Goal: Check status: Check status

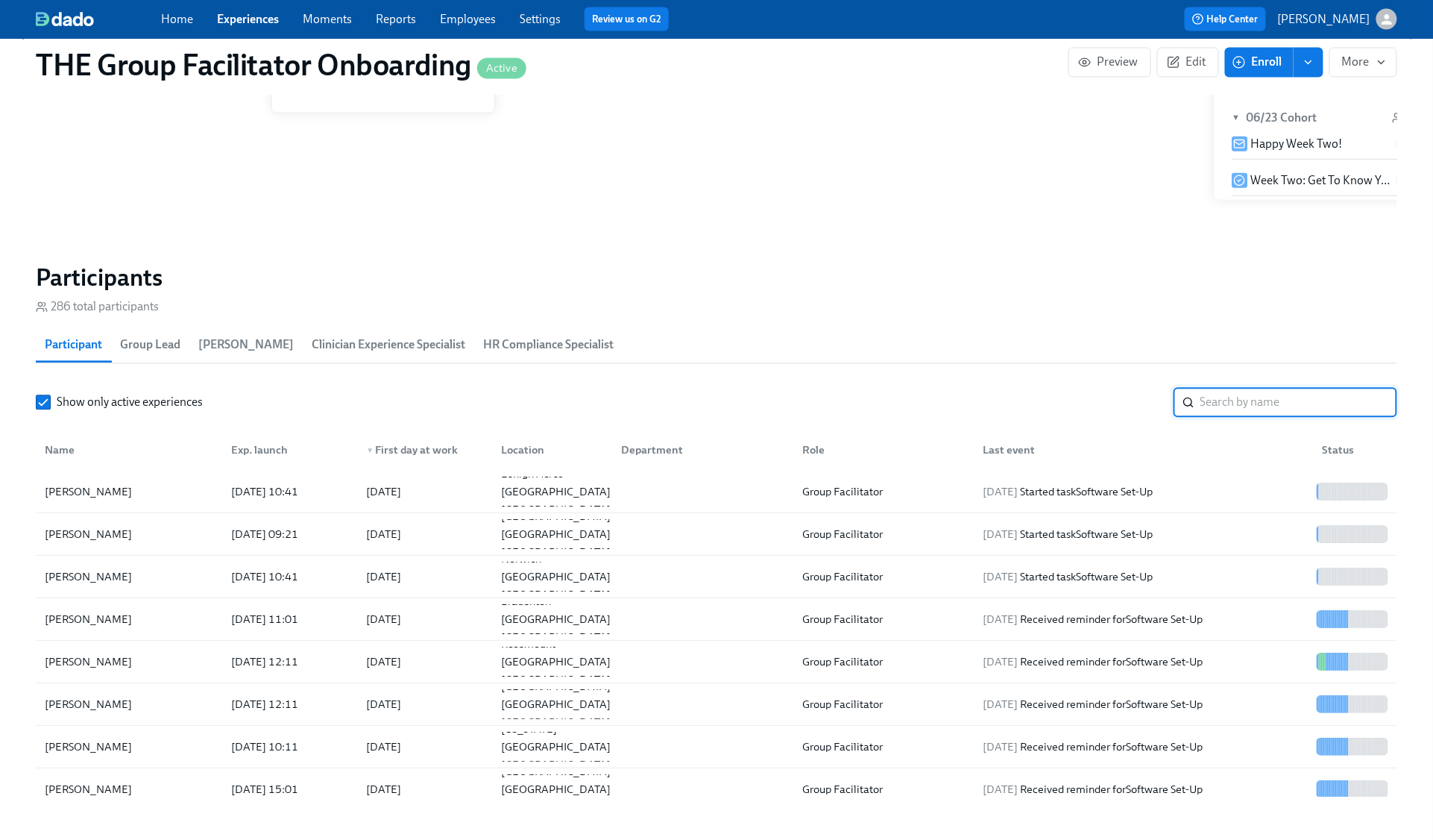
scroll to position [0, 20541]
click at [1233, 396] on input "search" at bounding box center [1298, 402] width 197 height 30
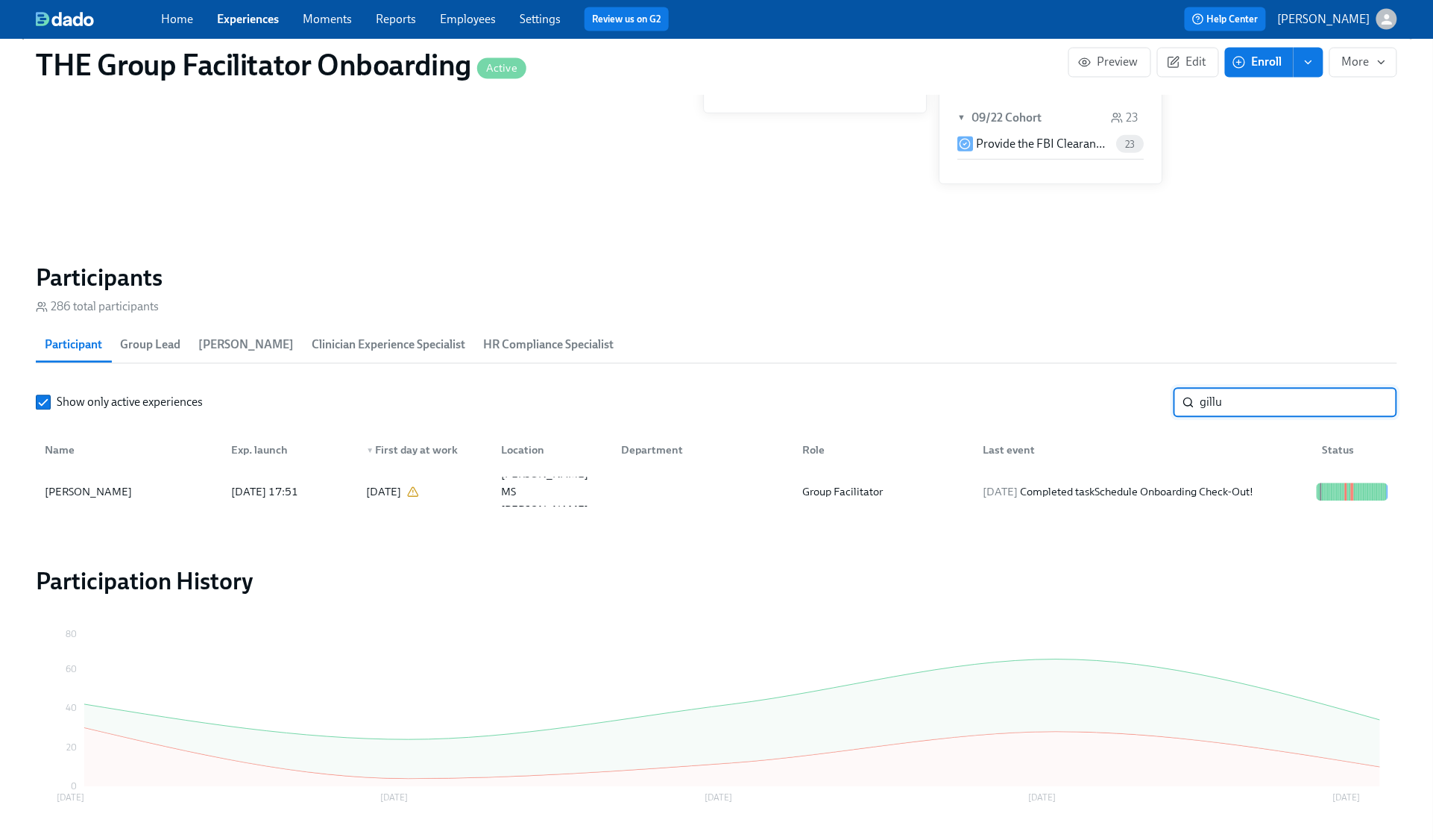
type input "gillu"
click at [1289, 514] on section "Participants 286 total participants Participant Group Lead Paige Eber Clinician…" at bounding box center [716, 391] width 1362 height 256
click at [1293, 499] on div "2025/09/17 Completed task Schedule Onboarding Check-Out!" at bounding box center [1141, 492] width 340 height 30
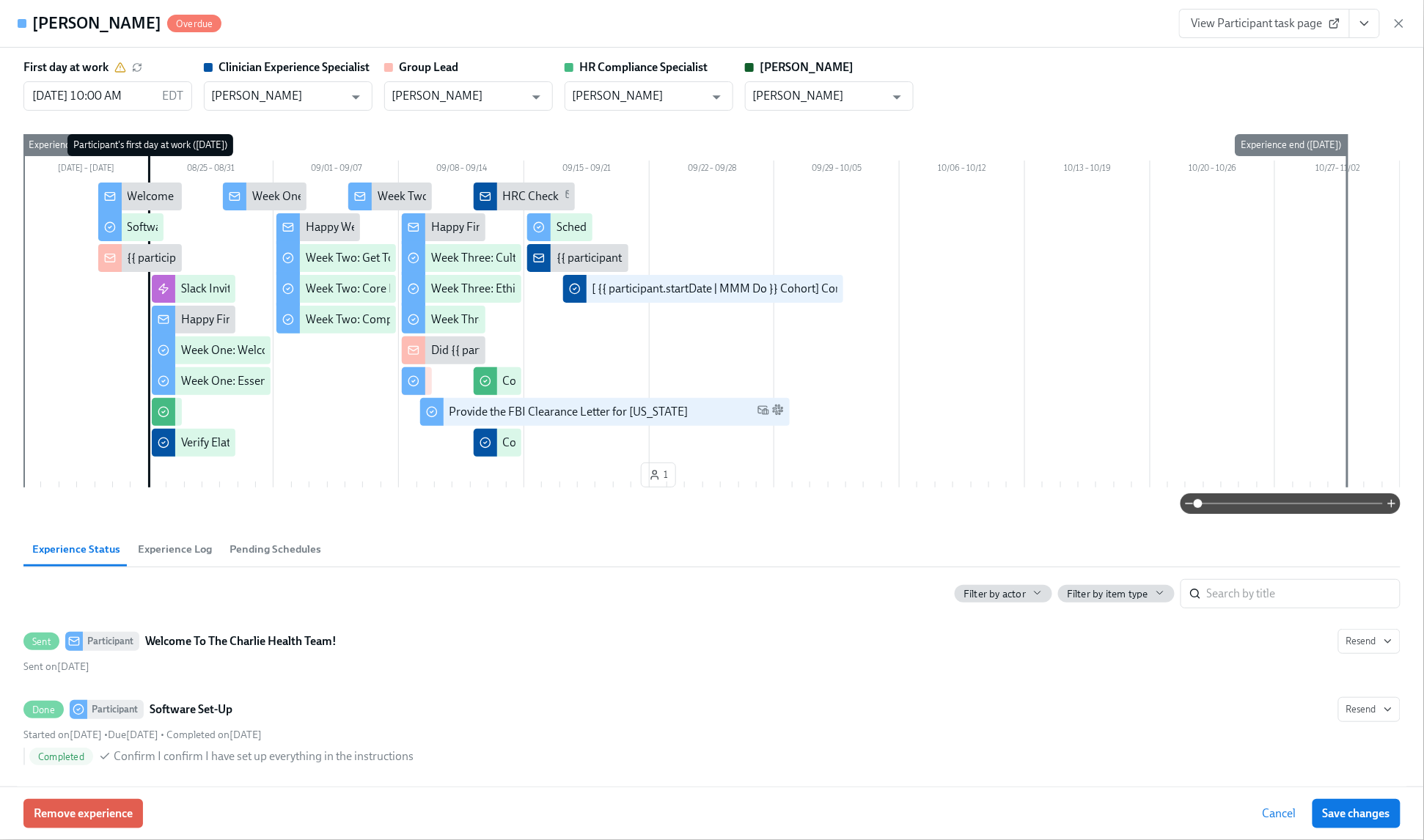
click at [1359, 30] on icon "View task page" at bounding box center [1364, 23] width 14 height 14
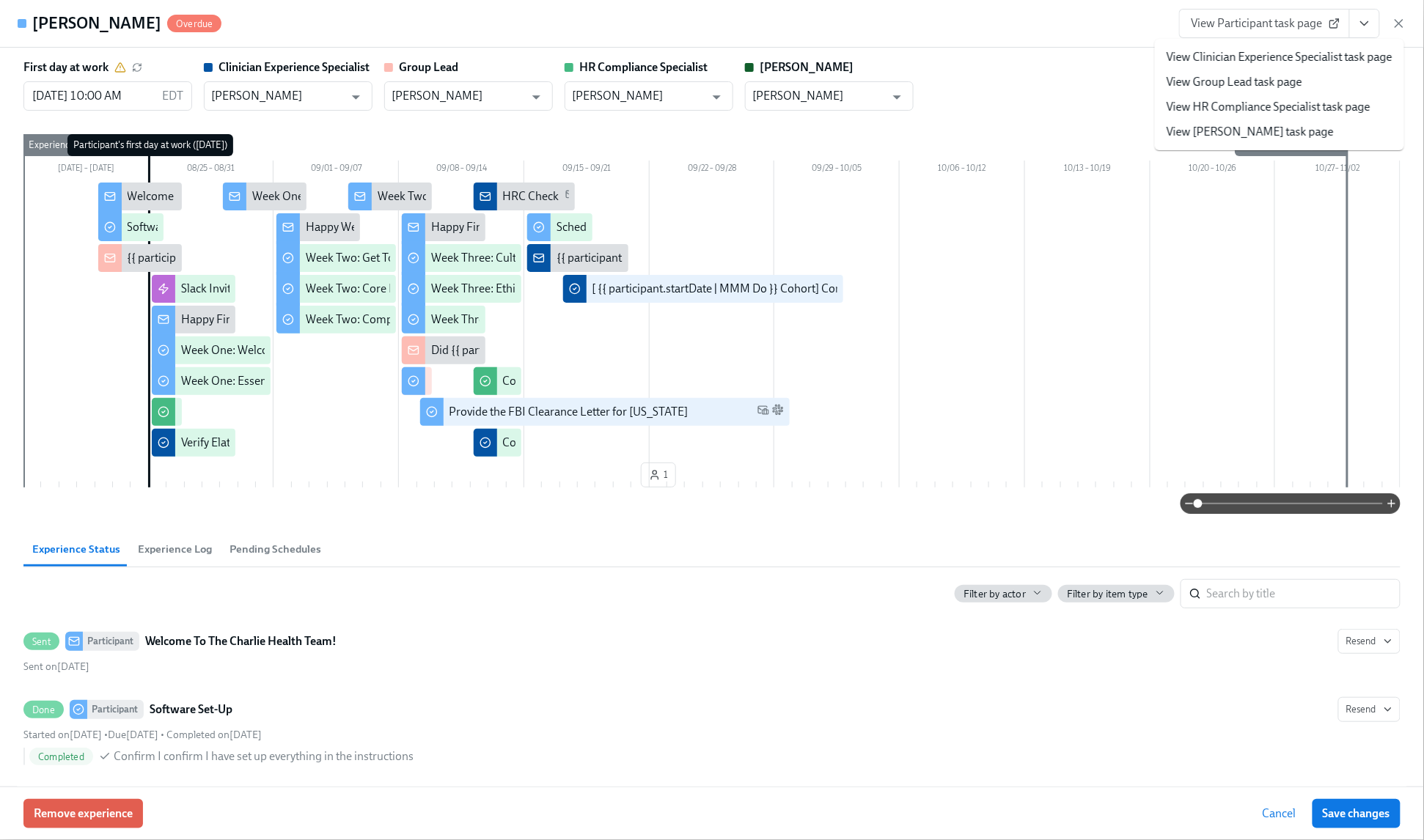
click at [1319, 60] on link "View Clinician Experience Specialist task page" at bounding box center [1280, 57] width 226 height 16
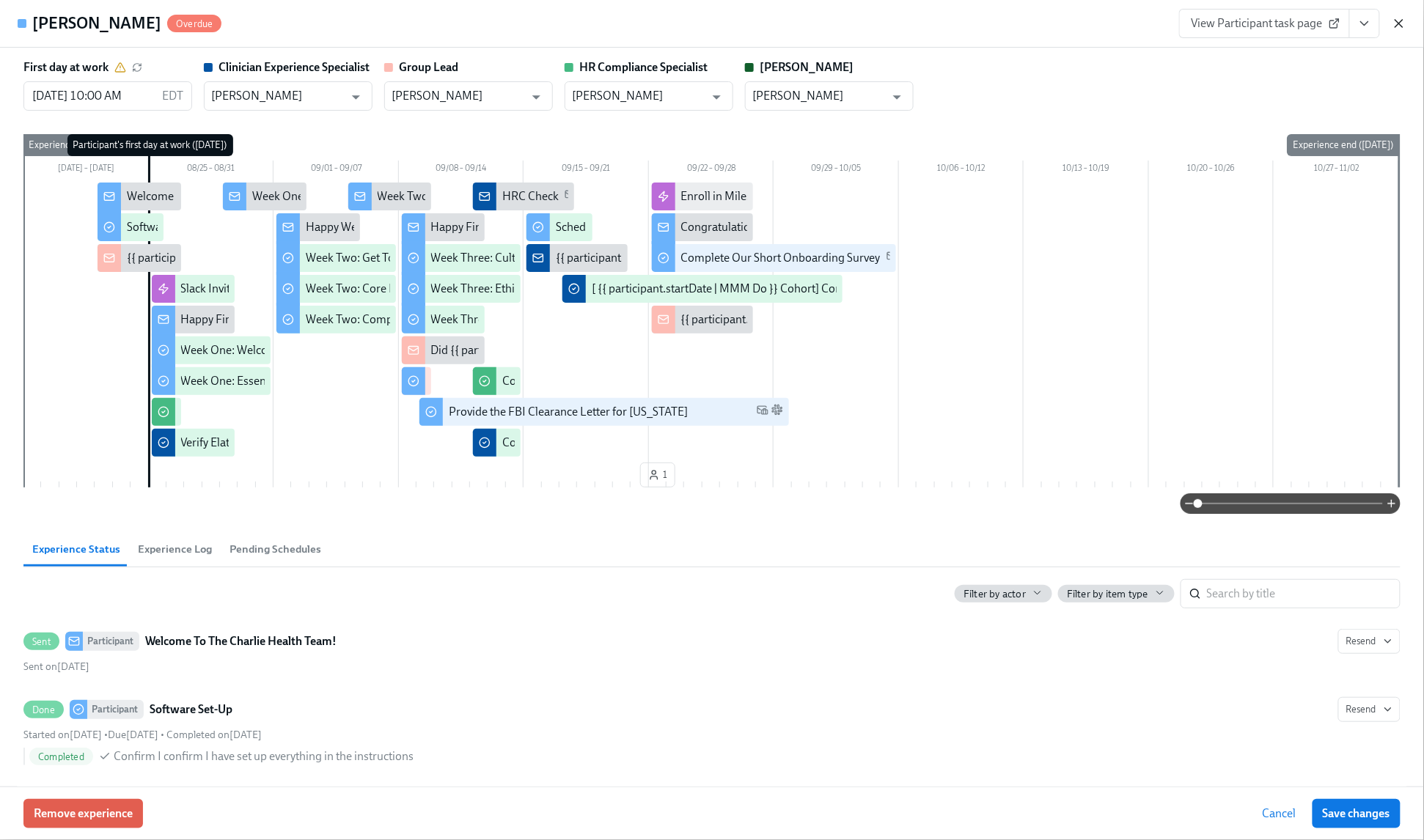
click at [1403, 25] on icon "button" at bounding box center [1398, 23] width 14 height 14
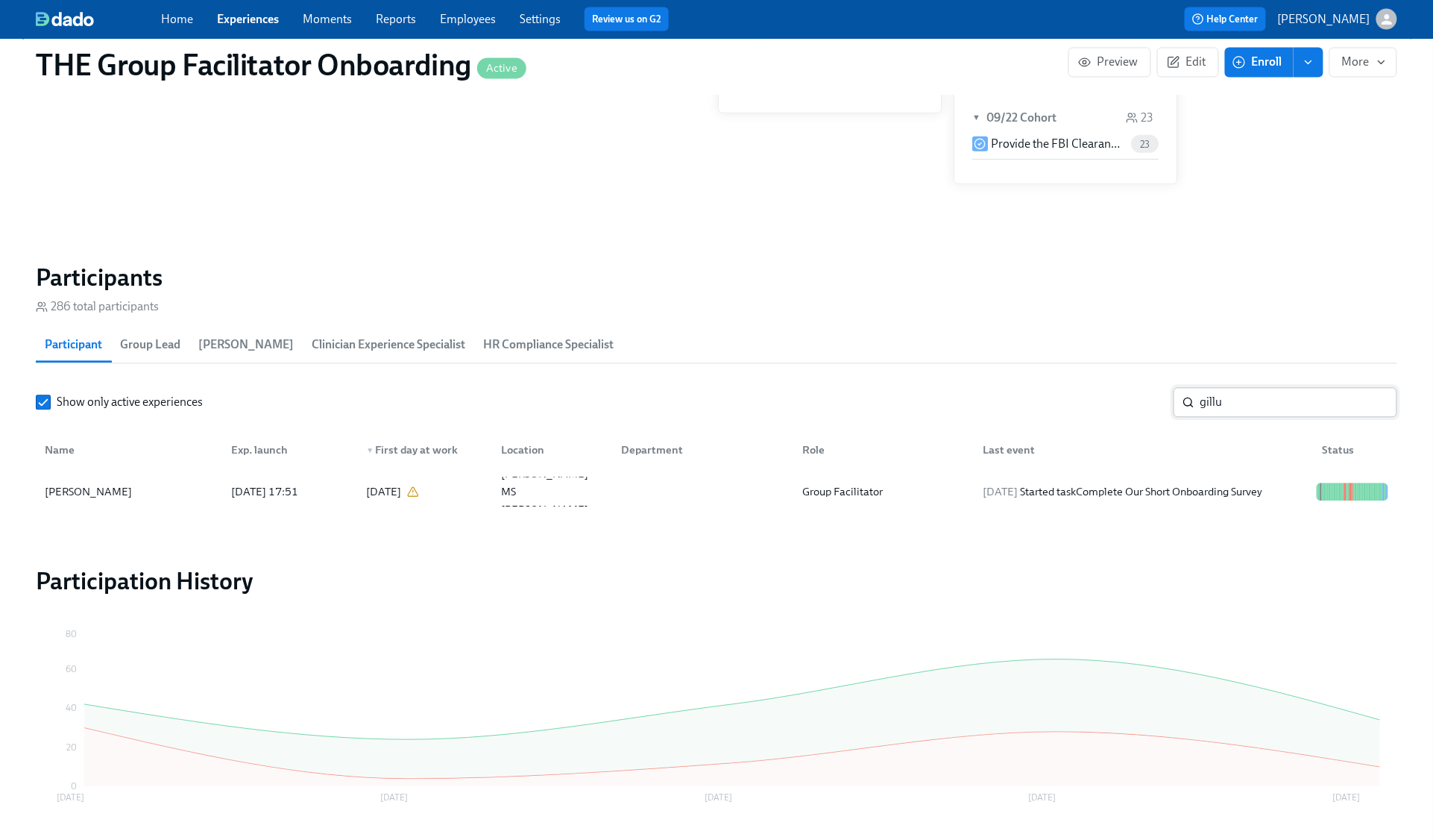
scroll to position [0, 20541]
click at [1377, 399] on input "gillu" at bounding box center [1298, 402] width 197 height 30
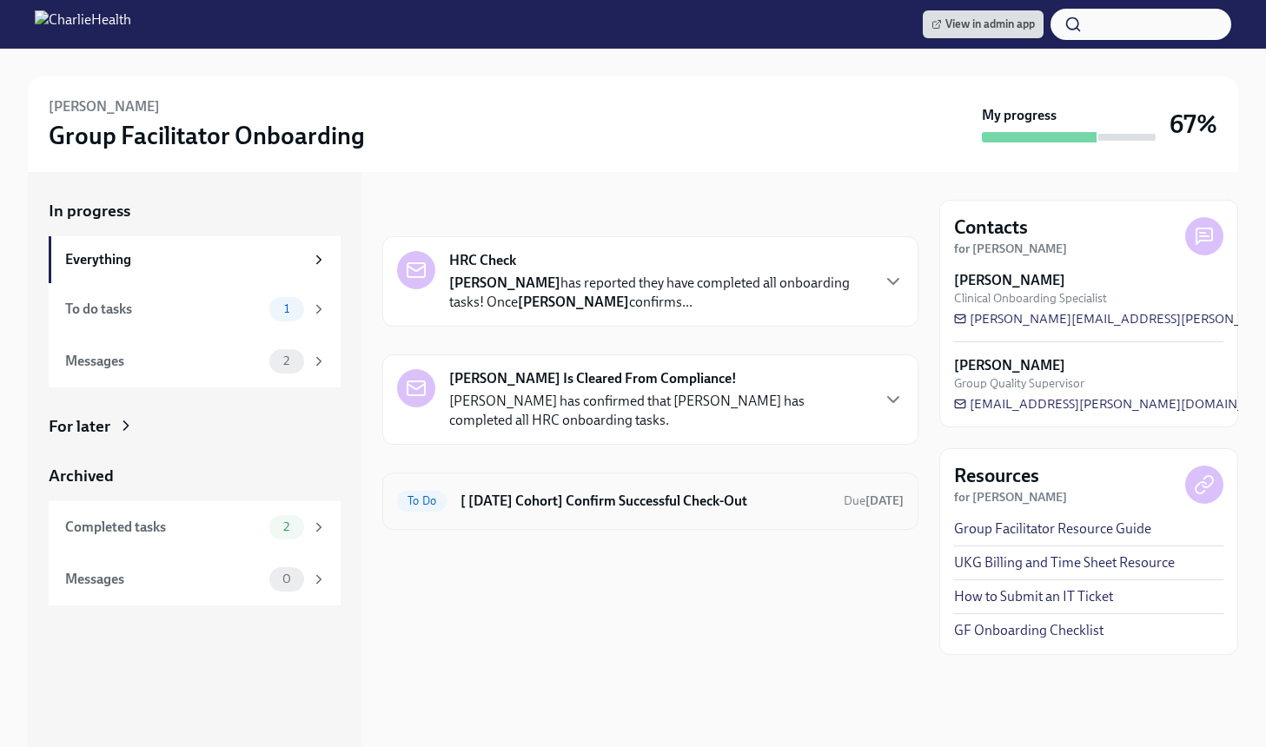
click at [562, 498] on h6 "[ [DATE] Cohort] Confirm Successful Check-Out" at bounding box center [645, 501] width 369 height 19
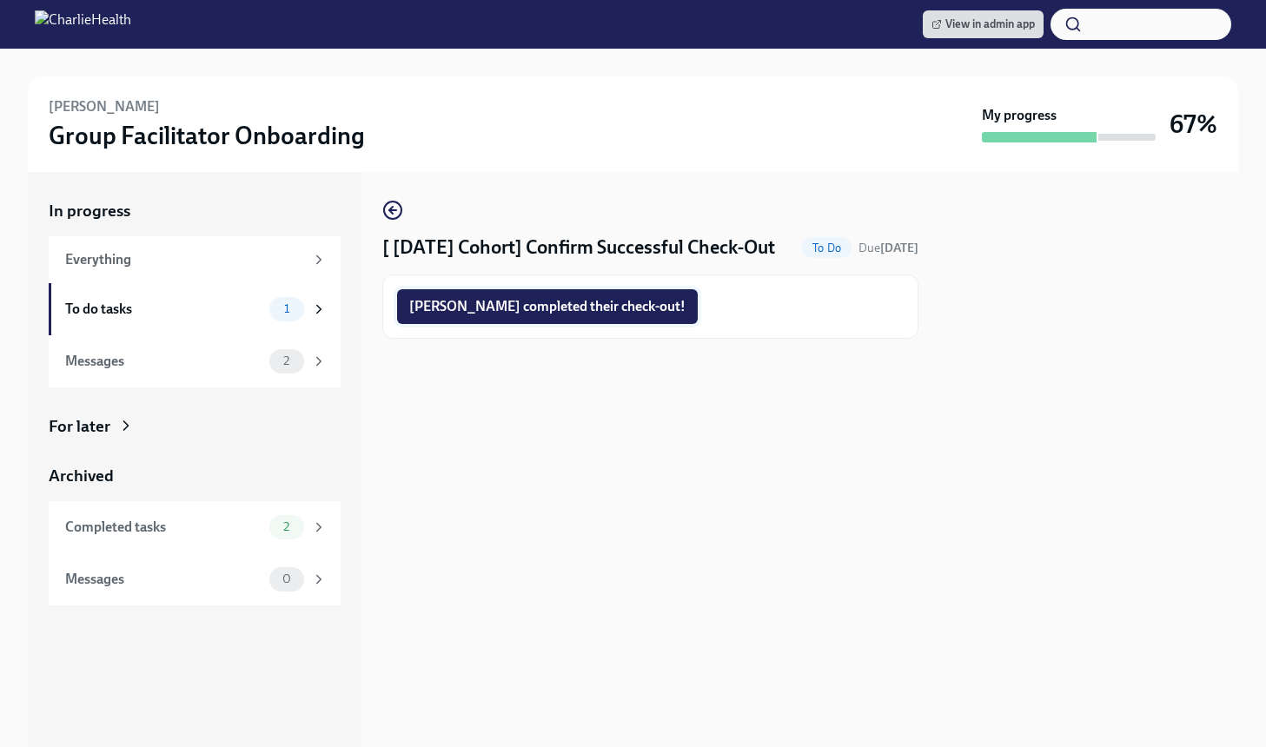
click at [537, 321] on button "[PERSON_NAME] completed their check-out!" at bounding box center [547, 306] width 301 height 35
